Goal: Transaction & Acquisition: Download file/media

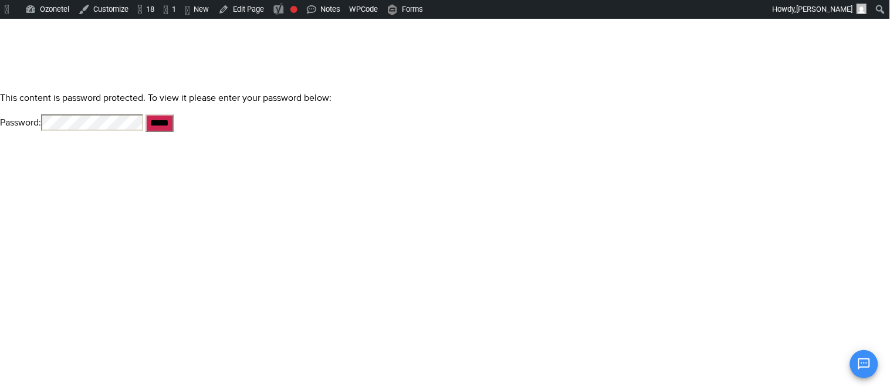
click at [146, 114] on input "*****" at bounding box center [160, 123] width 28 height 18
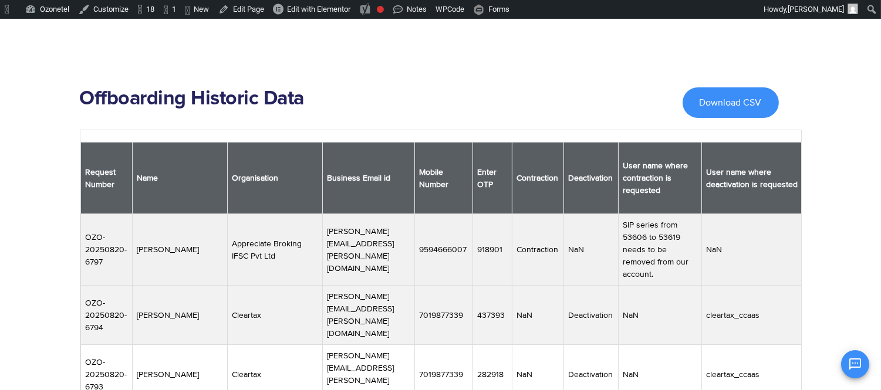
click at [116, 235] on td "OZO-20250820-6797" at bounding box center [106, 250] width 52 height 72
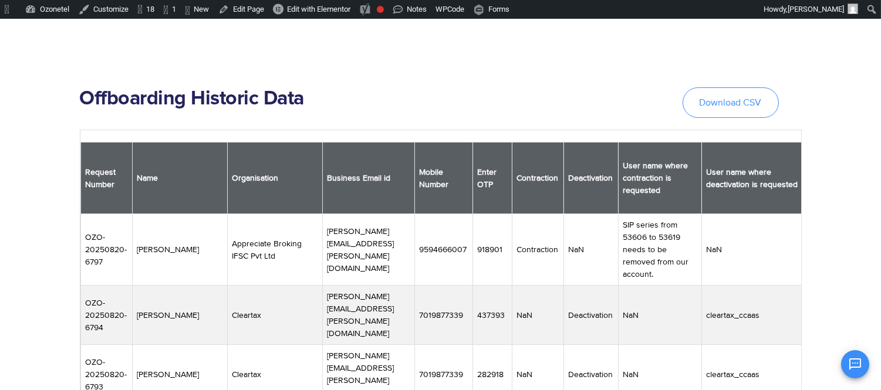
click at [732, 96] on link "Download CSV" at bounding box center [731, 102] width 96 height 31
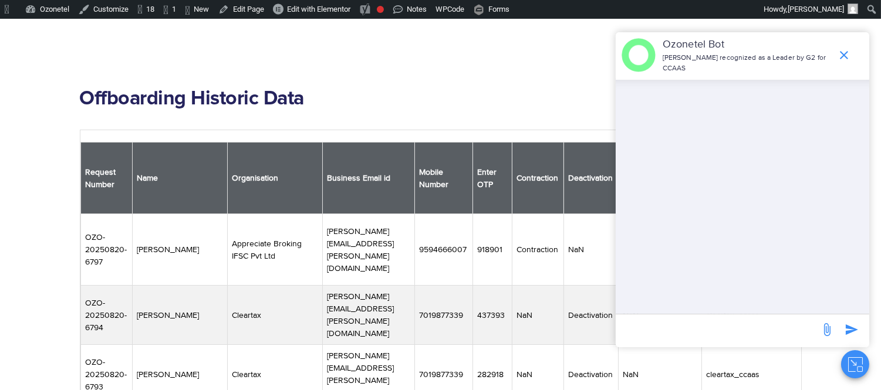
click at [386, 106] on h2 "Offboarding Historic Data" at bounding box center [375, 98] width 591 height 23
click at [856, 359] on icon "Close chat" at bounding box center [855, 364] width 15 height 15
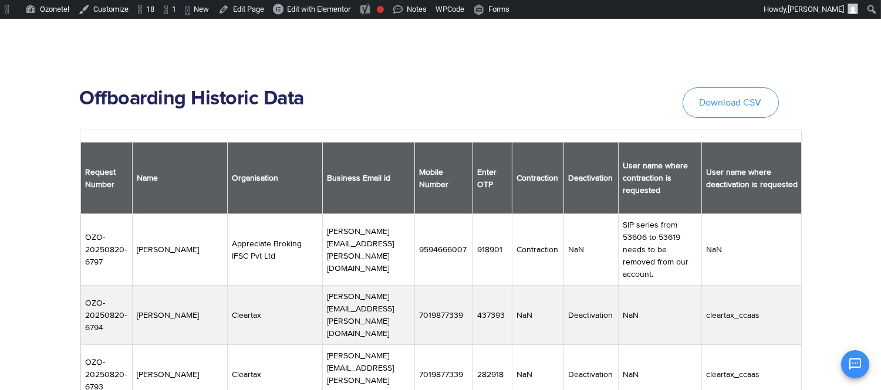
click at [743, 110] on link "Download CSV" at bounding box center [731, 102] width 96 height 31
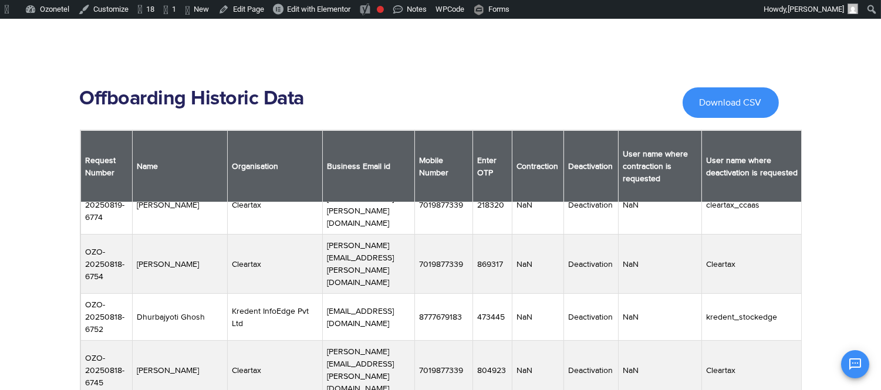
scroll to position [370, 0]
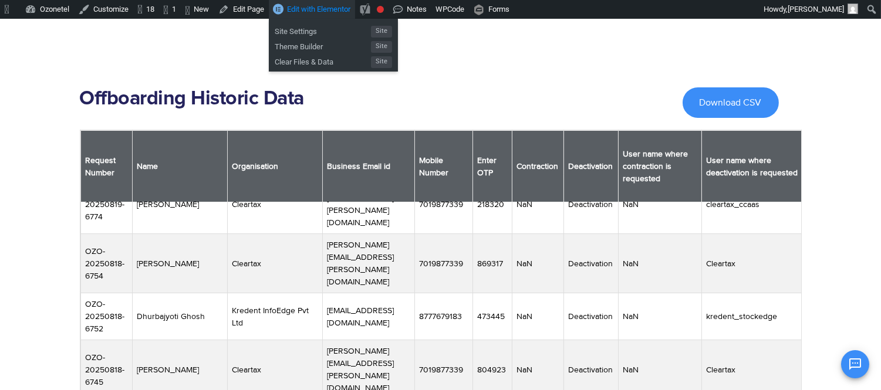
click at [313, 8] on span "Edit with Elementor" at bounding box center [318, 9] width 63 height 9
